Goal: Task Accomplishment & Management: Manage account settings

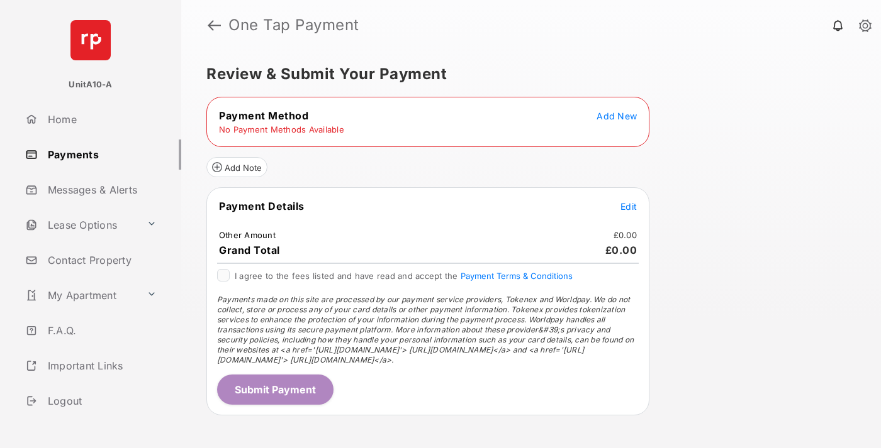
click at [616, 116] on span "Add New" at bounding box center [616, 116] width 40 height 11
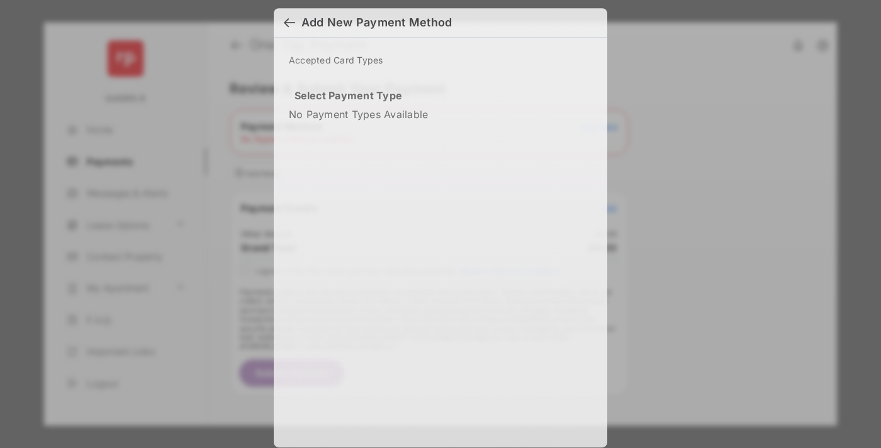
scroll to position [9, 0]
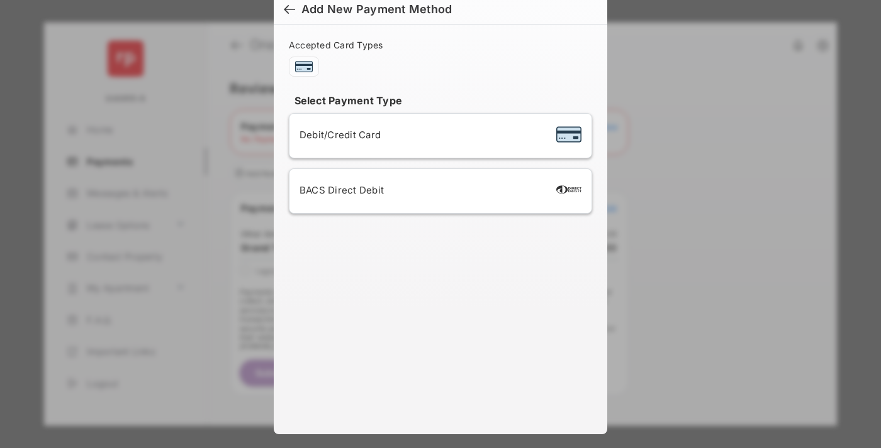
click at [336, 135] on span "Debit/Credit Card" at bounding box center [339, 135] width 81 height 12
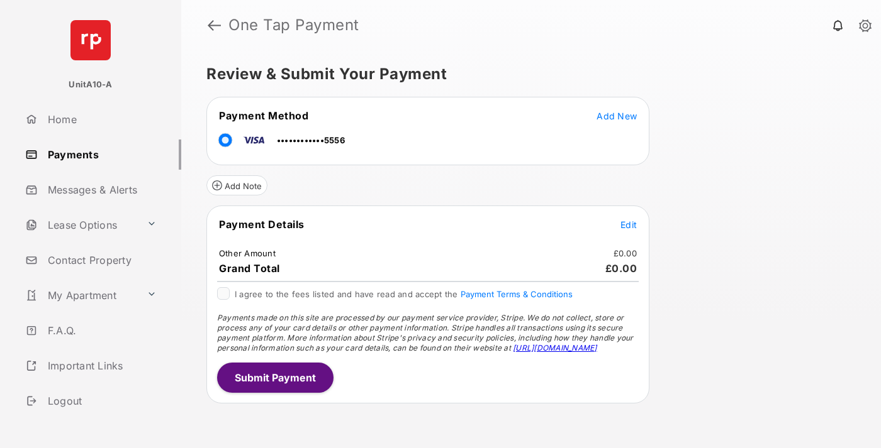
click at [628, 225] on span "Edit" at bounding box center [628, 225] width 16 height 11
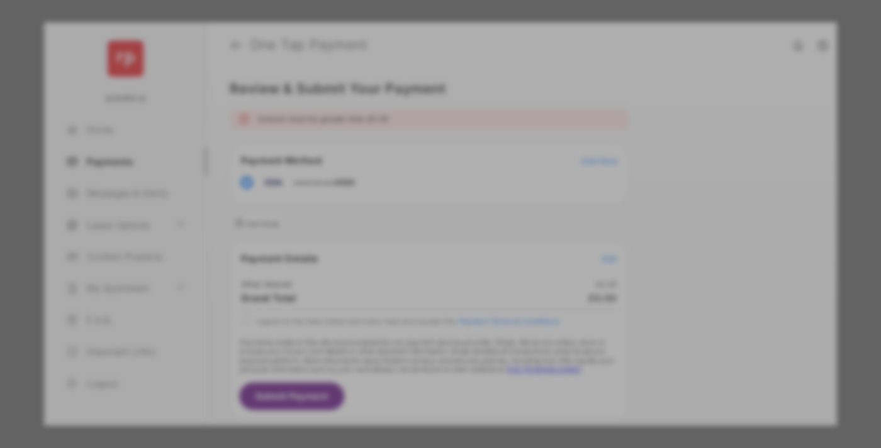
click at [398, 328] on button "Save" at bounding box center [397, 332] width 63 height 30
